Goal: Task Accomplishment & Management: Manage account settings

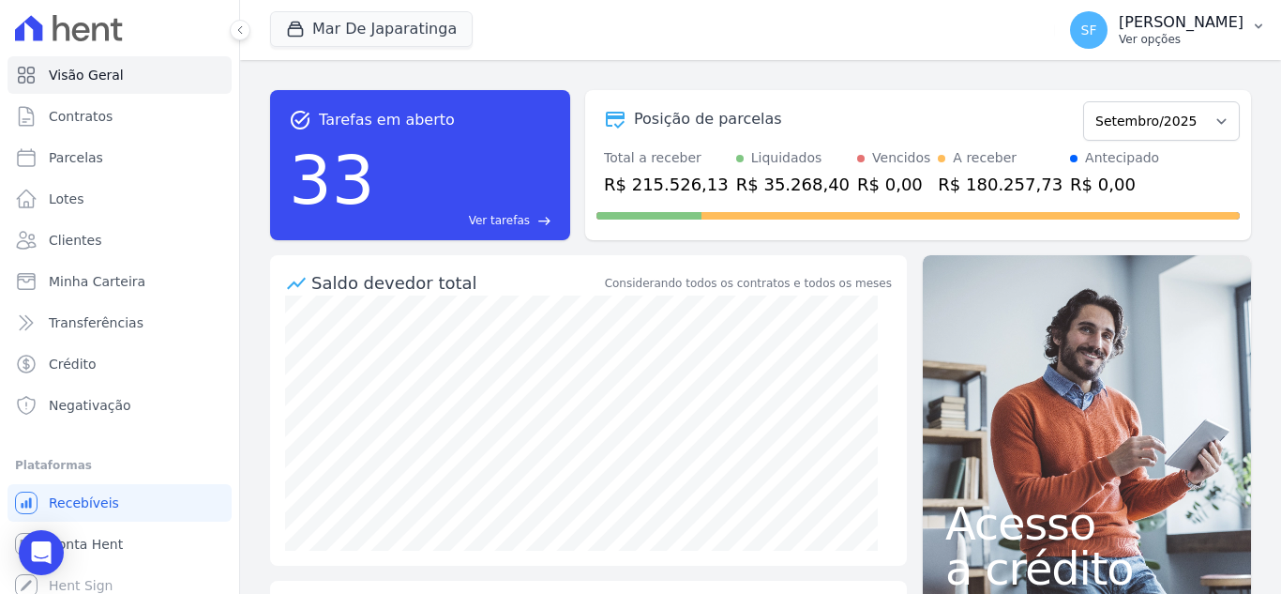
click at [1232, 31] on p "[PERSON_NAME]" at bounding box center [1181, 22] width 125 height 19
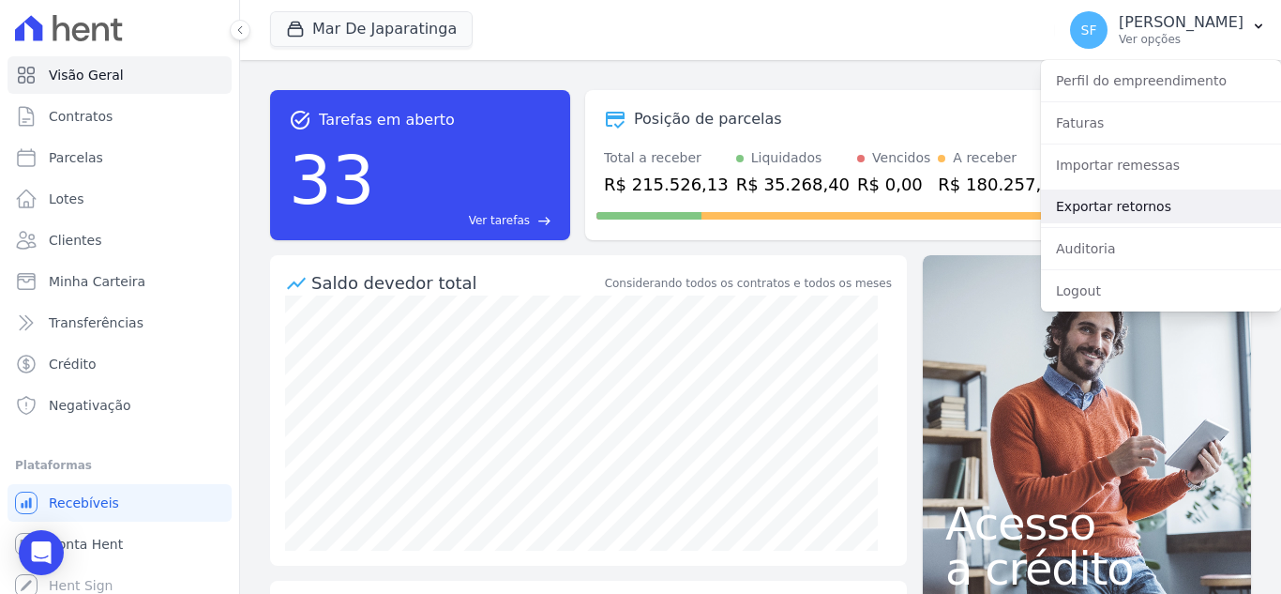
click at [1119, 204] on link "Exportar retornos" at bounding box center [1161, 206] width 240 height 34
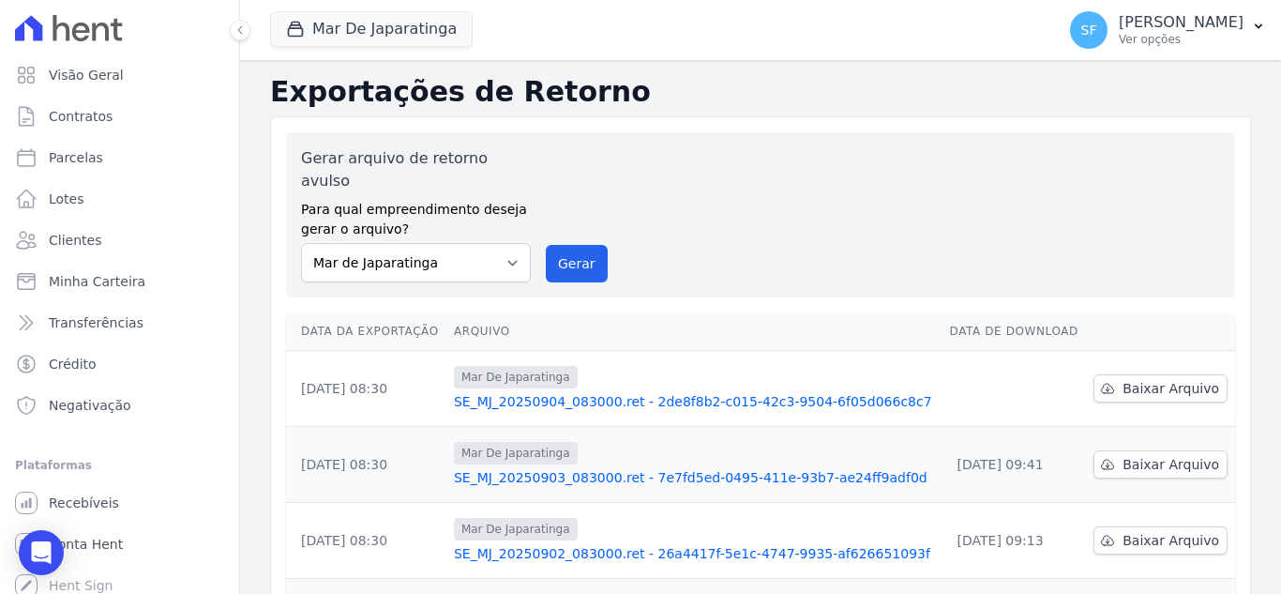
scroll to position [188, 0]
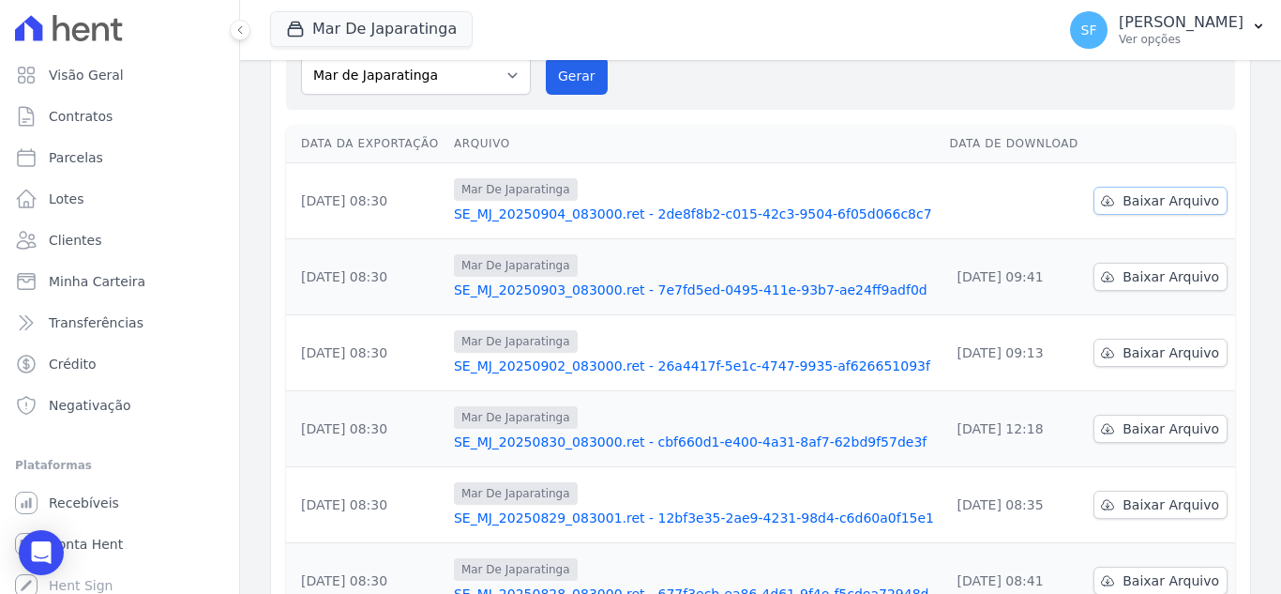
click at [1196, 191] on span "Baixar Arquivo" at bounding box center [1170, 200] width 97 height 19
click at [118, 289] on span "Minha Carteira" at bounding box center [97, 281] width 97 height 19
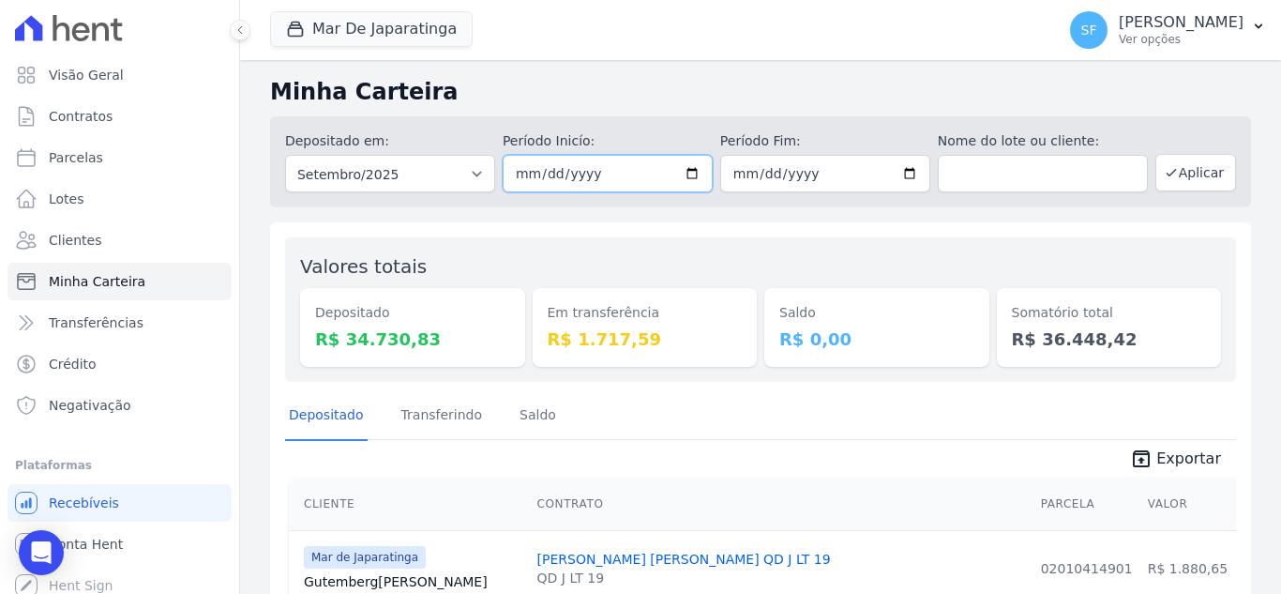
click at [687, 177] on input "2025-09-01" at bounding box center [608, 174] width 210 height 38
click at [690, 173] on input "2025-09-04" at bounding box center [608, 174] width 210 height 38
type input "[DATE]"
click at [905, 171] on input "2025-09-30" at bounding box center [825, 174] width 210 height 38
type input "[DATE]"
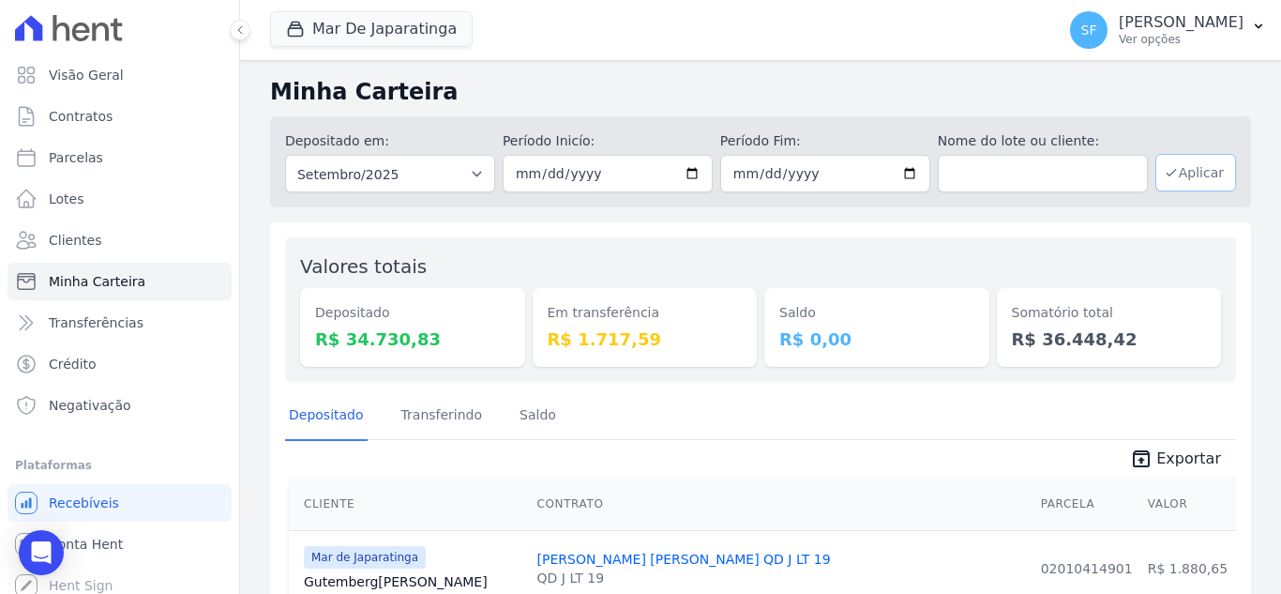
click at [1190, 180] on button "Aplicar" at bounding box center [1195, 173] width 81 height 38
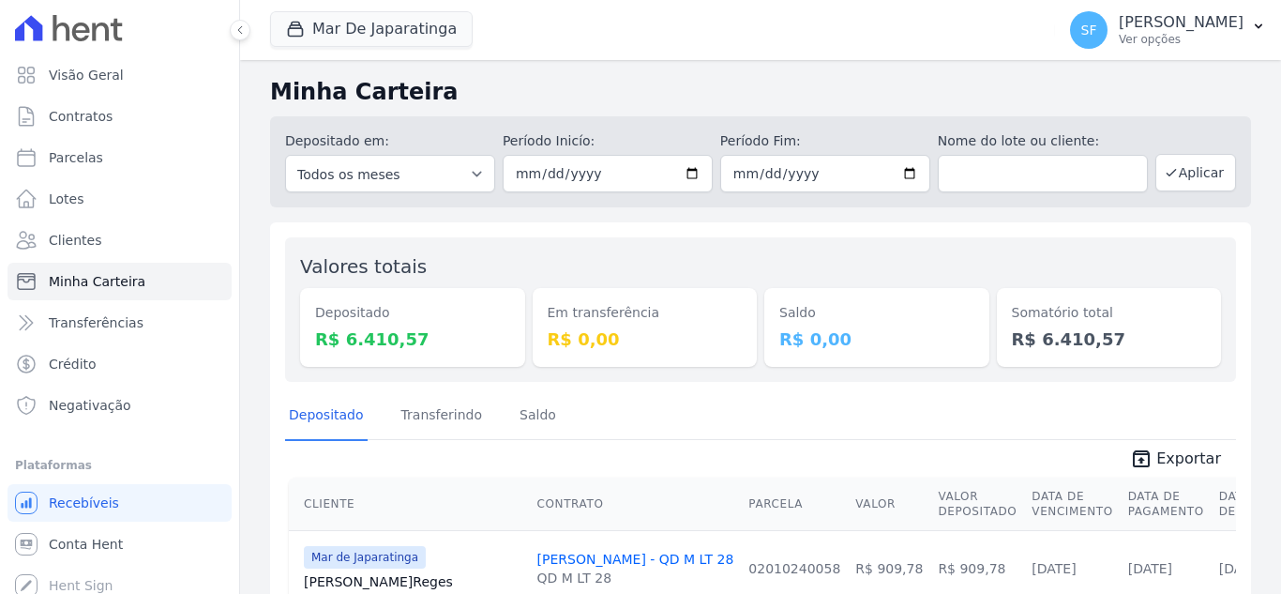
scroll to position [94, 0]
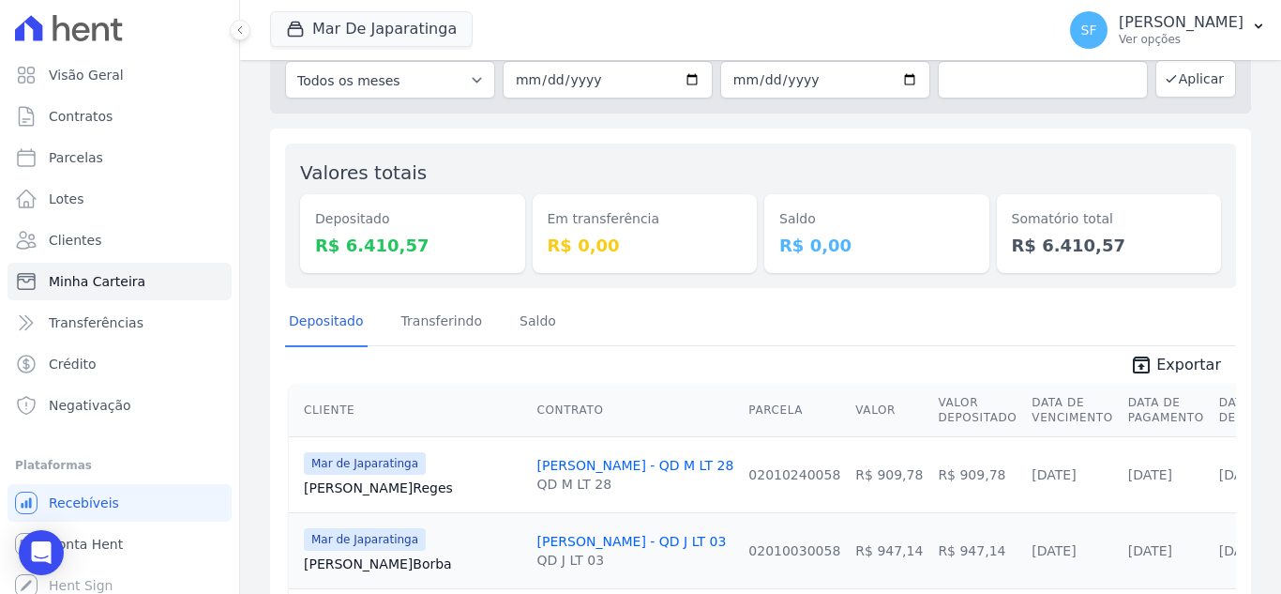
click at [866, 357] on span "unarchive Exportar" at bounding box center [760, 363] width 951 height 34
